Goal: Task Accomplishment & Management: Use online tool/utility

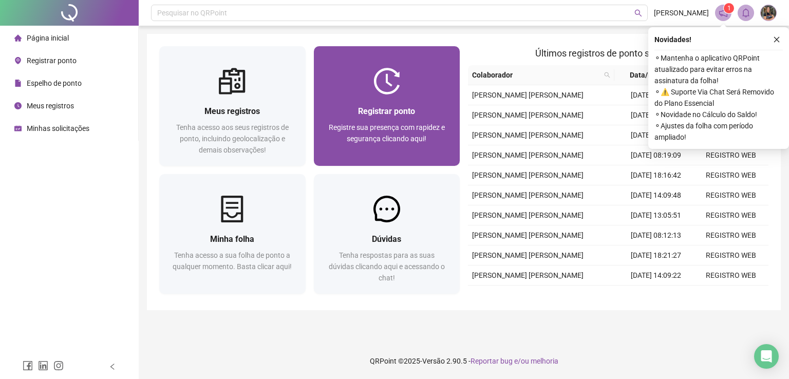
click at [405, 123] on span "Registre sua presença com rapidez e segurança clicando aqui!" at bounding box center [387, 133] width 116 height 20
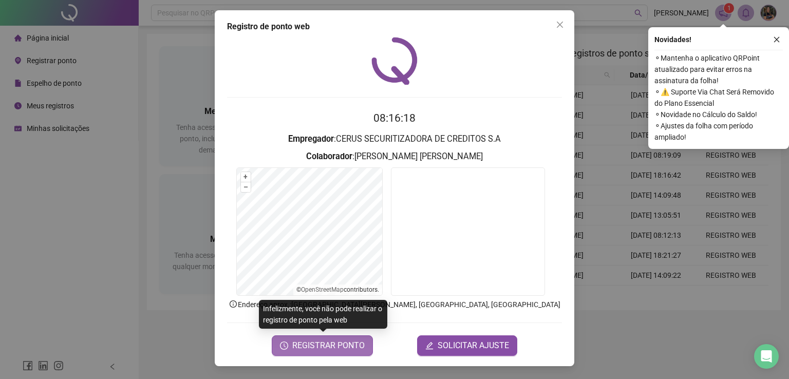
click at [314, 349] on span "REGISTRAR PONTO" at bounding box center [328, 345] width 72 height 12
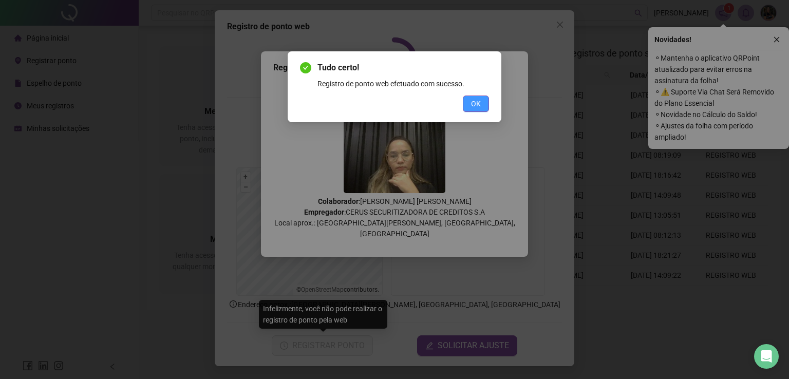
click at [484, 97] on button "OK" at bounding box center [476, 103] width 26 height 16
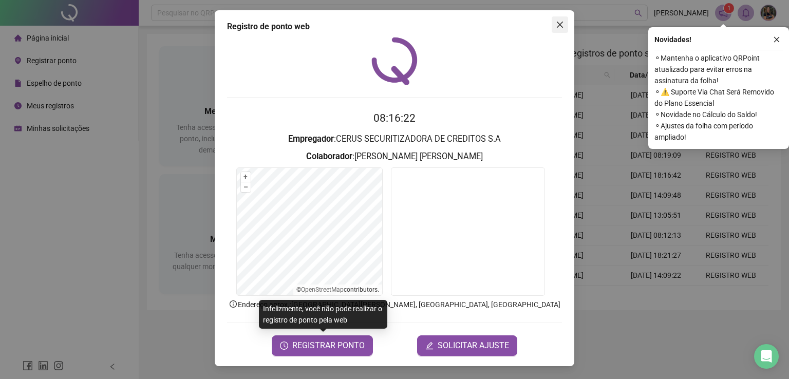
click at [555, 26] on icon "close" at bounding box center [559, 25] width 8 height 8
